Goal: Task Accomplishment & Management: Complete application form

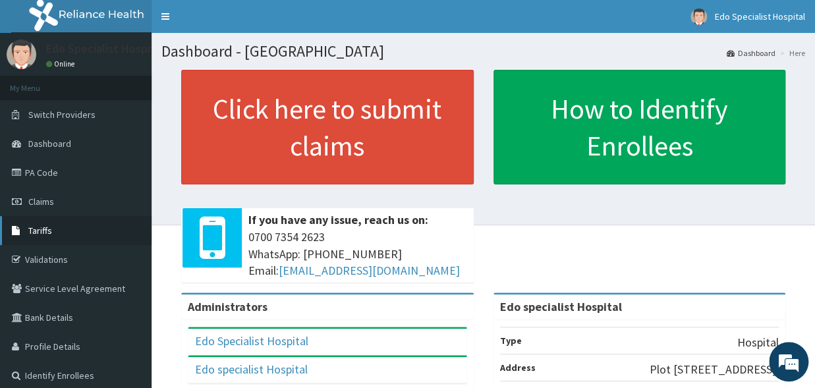
click at [49, 236] on span "Tariffs" at bounding box center [40, 231] width 24 height 12
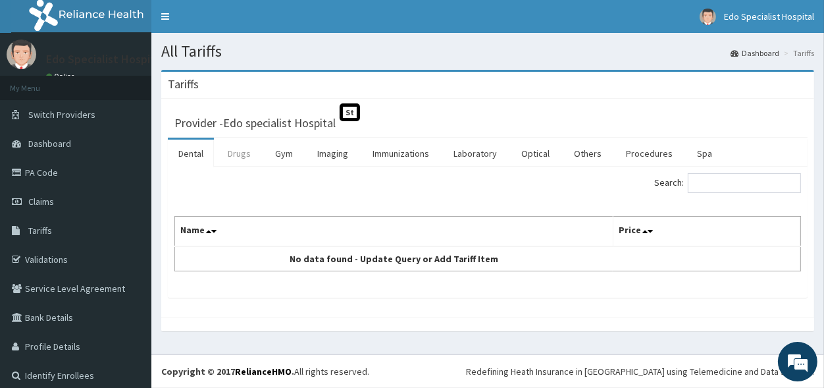
click at [231, 152] on link "Drugs" at bounding box center [239, 154] width 44 height 28
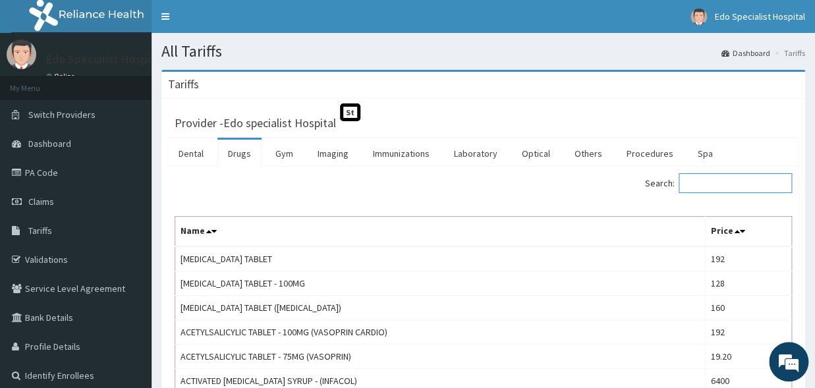
click at [729, 188] on input "Search:" at bounding box center [734, 183] width 113 height 20
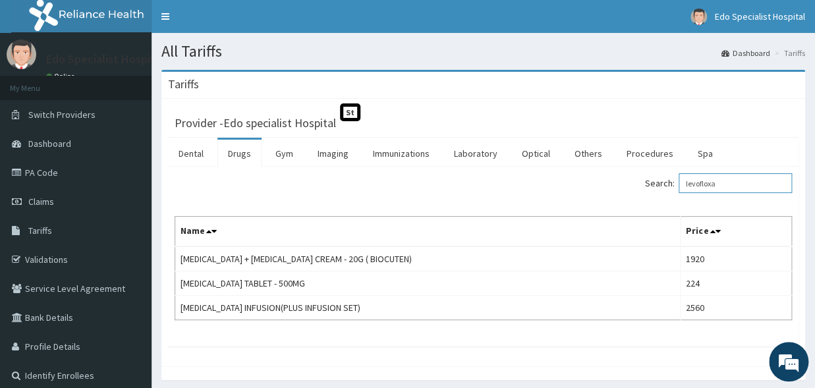
drag, startPoint x: 728, startPoint y: 186, endPoint x: 671, endPoint y: 186, distance: 57.3
click at [678, 186] on input "levofloxa" at bounding box center [734, 183] width 113 height 20
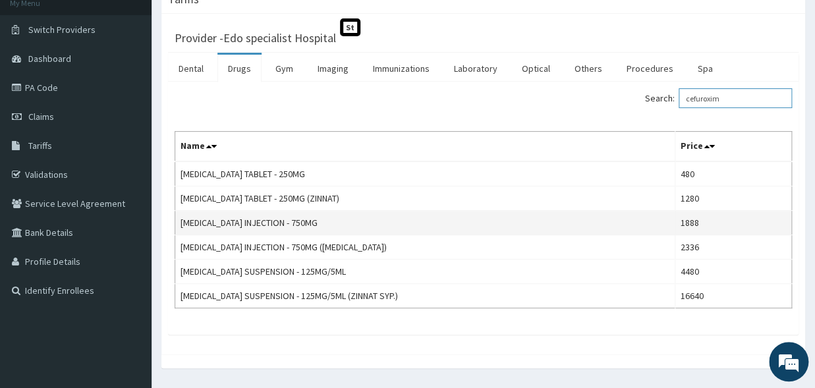
scroll to position [121, 0]
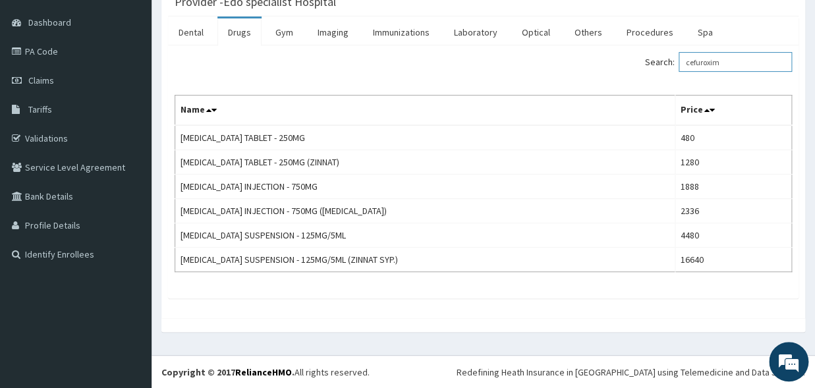
type input "cefuroxim"
click at [43, 80] on span "Claims" at bounding box center [41, 80] width 26 height 12
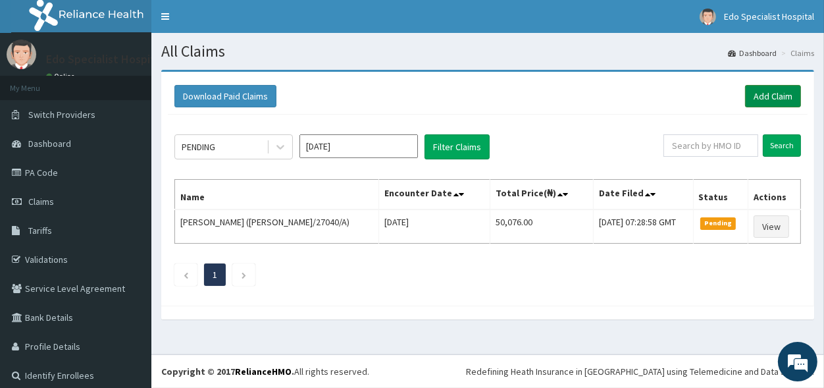
click at [759, 96] on link "Add Claim" at bounding box center [773, 96] width 56 height 22
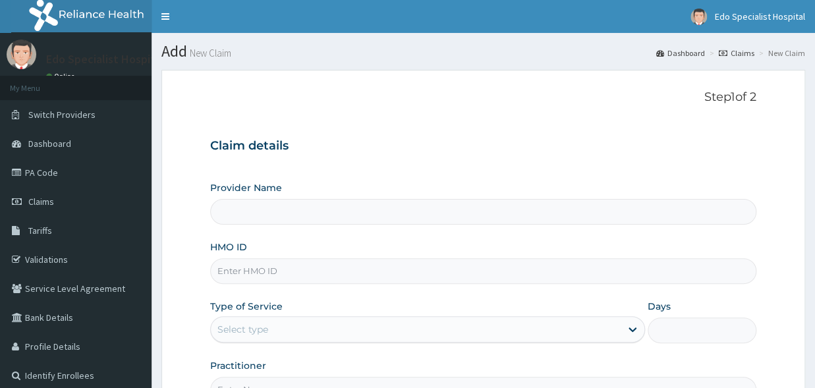
type input "nni/10002/c"
type input "Edo specialist Hospital"
type input "nni/10002/c"
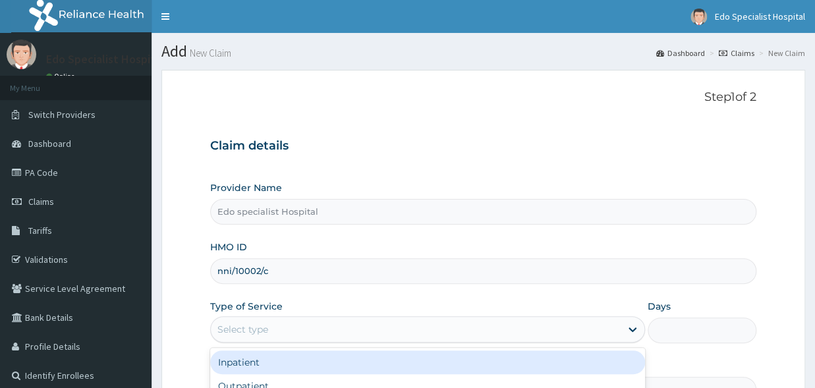
click at [263, 331] on div "Select type" at bounding box center [242, 329] width 51 height 13
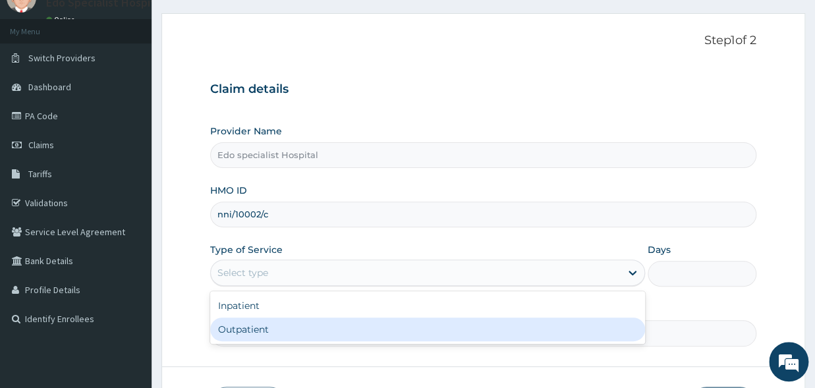
scroll to position [72, 0]
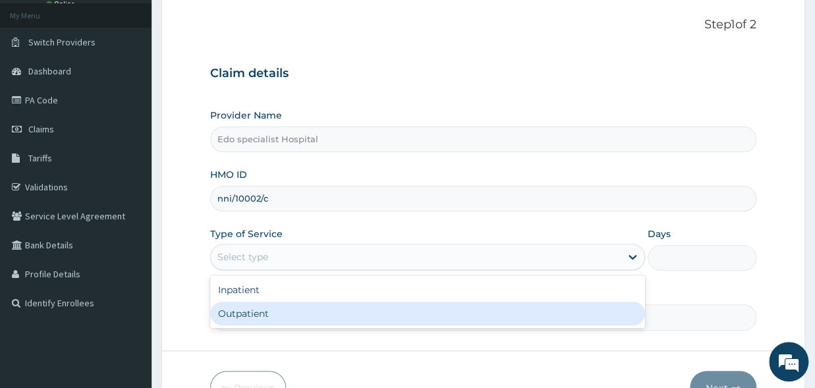
click at [270, 308] on div "Outpatient" at bounding box center [427, 314] width 435 height 24
type input "1"
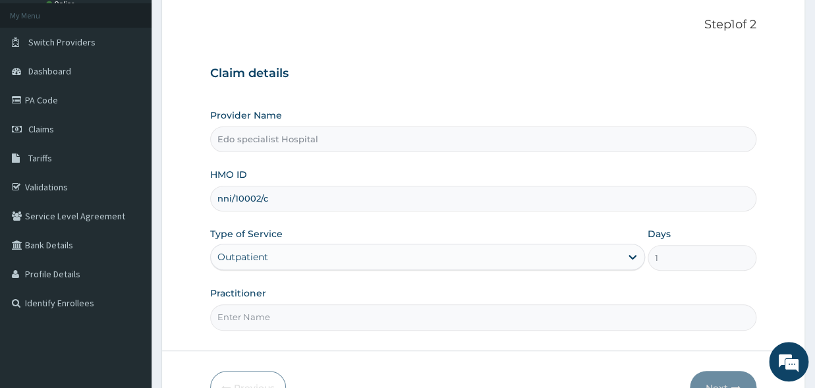
click at [259, 315] on input "Practitioner" at bounding box center [483, 317] width 546 height 26
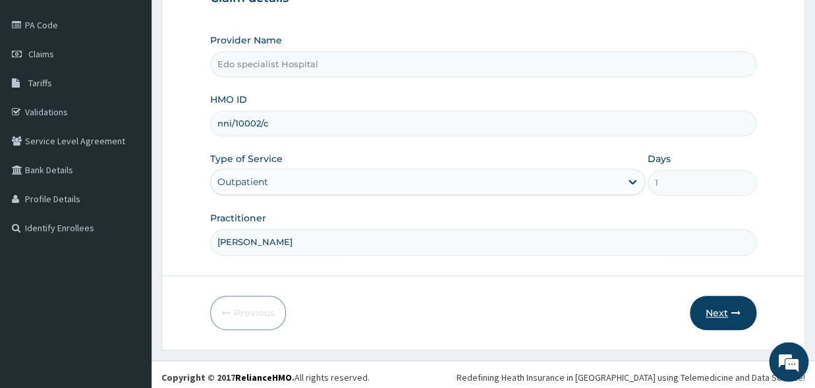
scroll to position [152, 0]
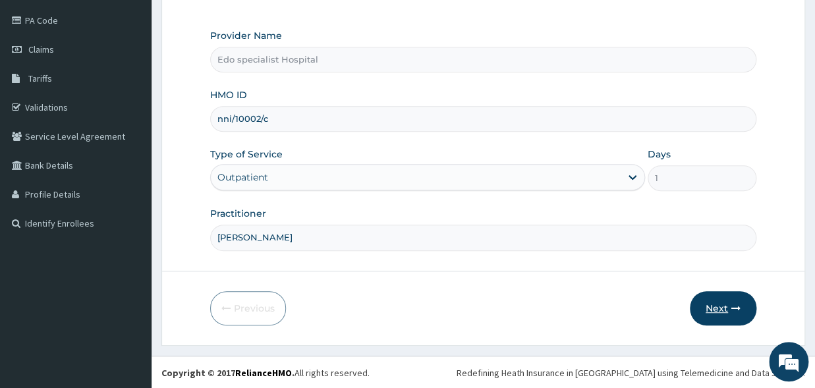
type input "[PERSON_NAME]"
click at [730, 311] on button "Next" at bounding box center [722, 308] width 67 height 34
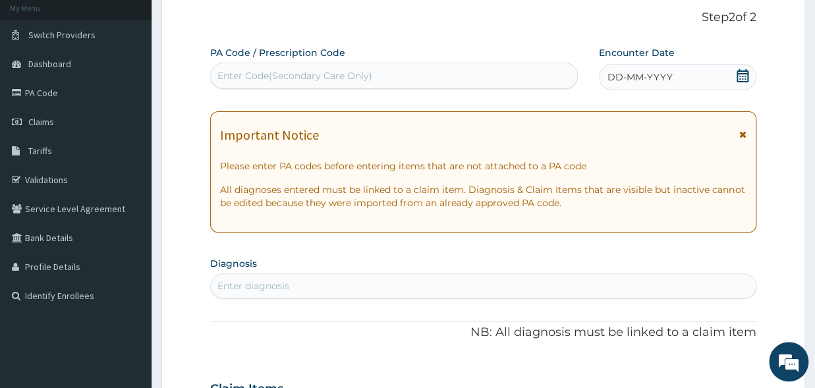
scroll to position [0, 0]
click at [358, 82] on div "Enter Code(Secondary Care Only)" at bounding box center [294, 75] width 155 height 13
paste input "PA/92D663"
type input "PA/92D663"
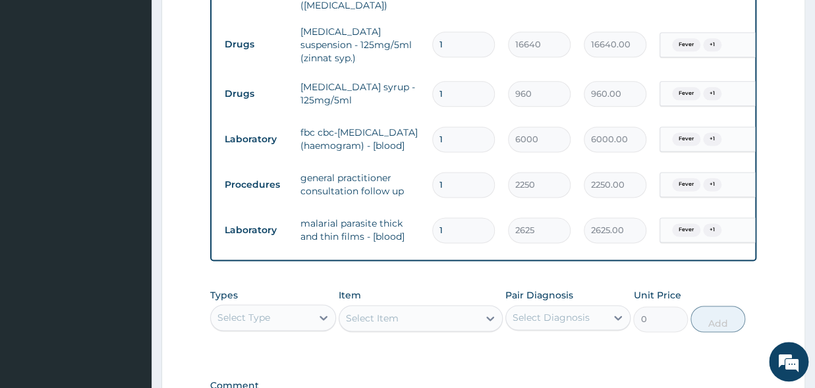
scroll to position [640, 0]
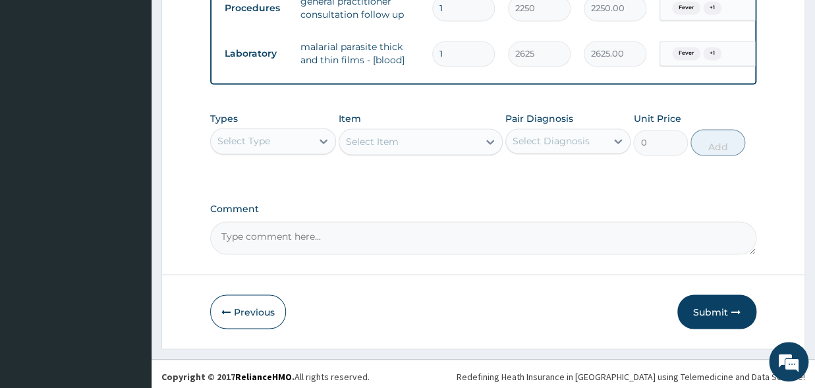
click at [715, 301] on button "Submit" at bounding box center [716, 311] width 79 height 34
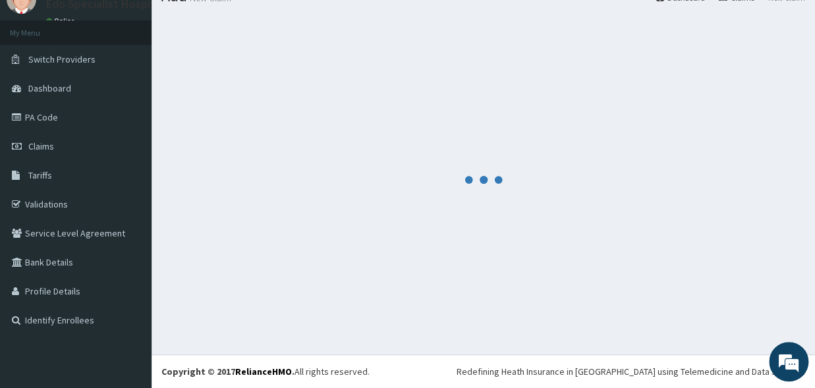
scroll to position [55, 0]
